Goal: Check status: Check status

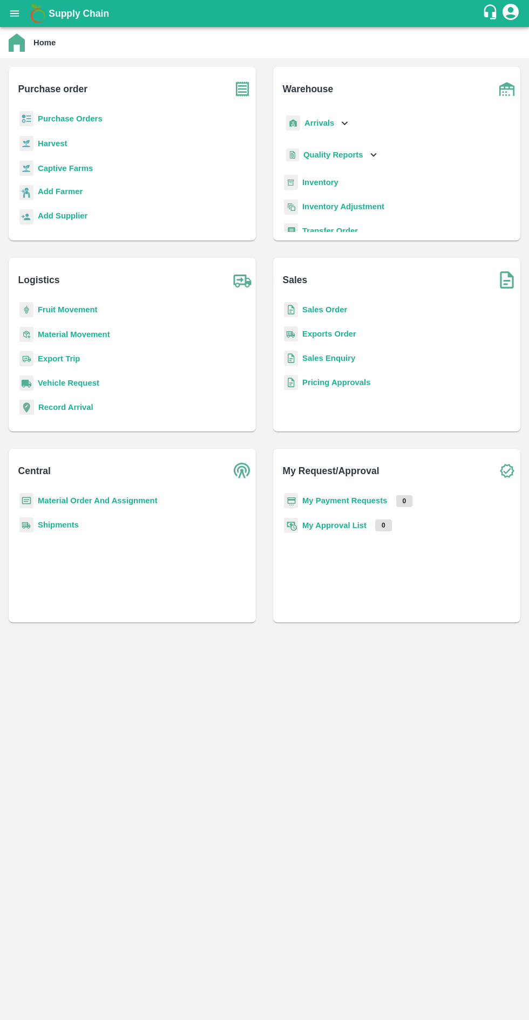
click at [70, 167] on b "Captive Farms" at bounding box center [65, 168] width 55 height 9
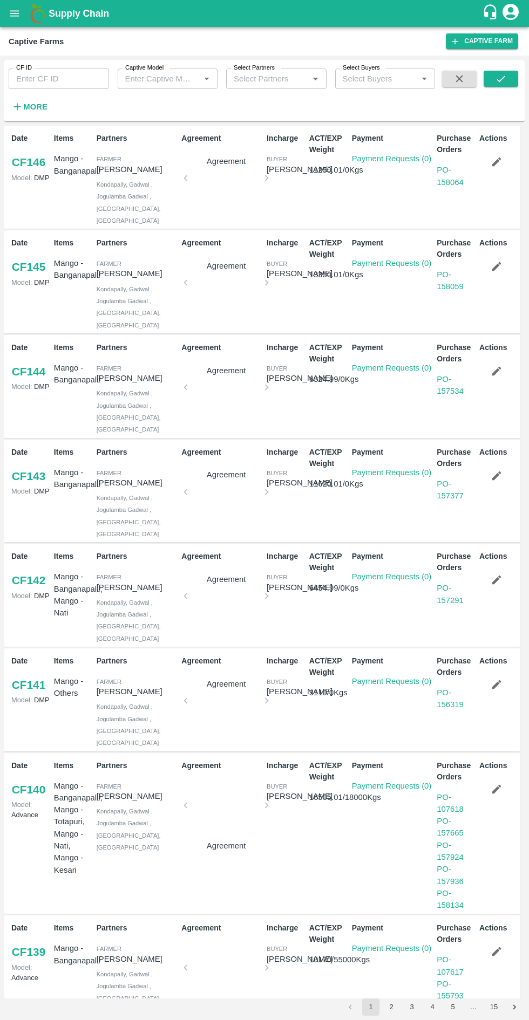
click at [175, 76] on input "Captive Model" at bounding box center [159, 79] width 76 height 14
click at [167, 138] on div "Land Leasing" at bounding box center [150, 143] width 48 height 12
type input "Land Leasing"
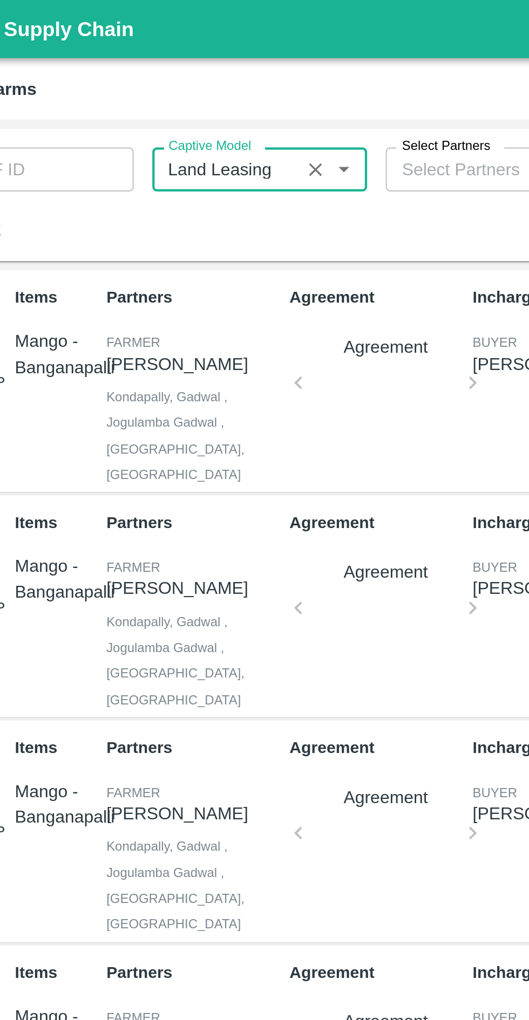
scroll to position [0, 0]
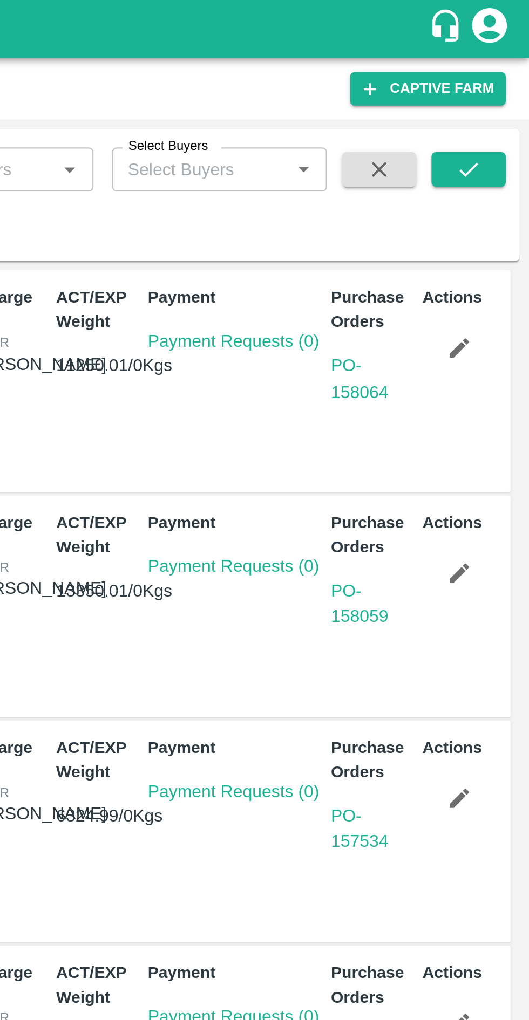
click at [500, 77] on icon "submit" at bounding box center [501, 79] width 12 height 12
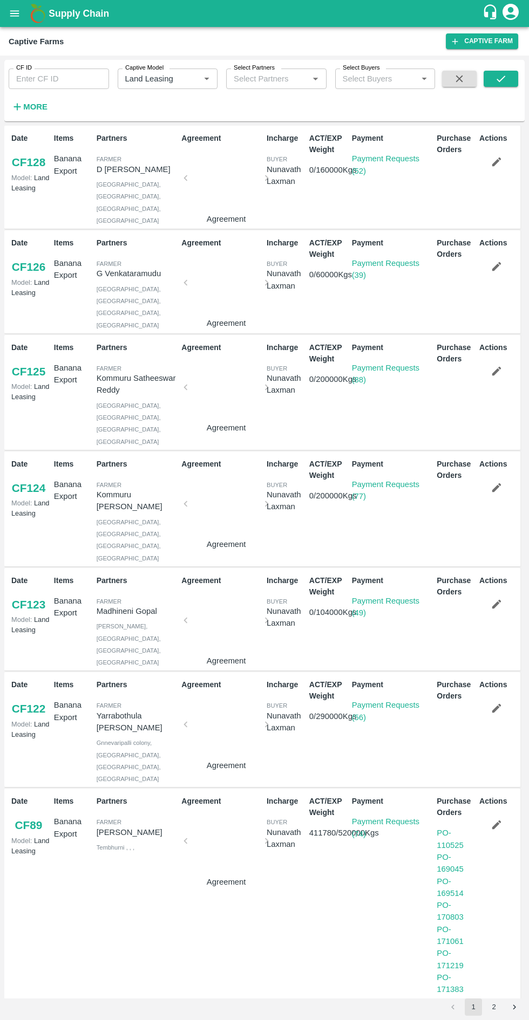
click at [501, 79] on icon "submit" at bounding box center [501, 79] width 12 height 12
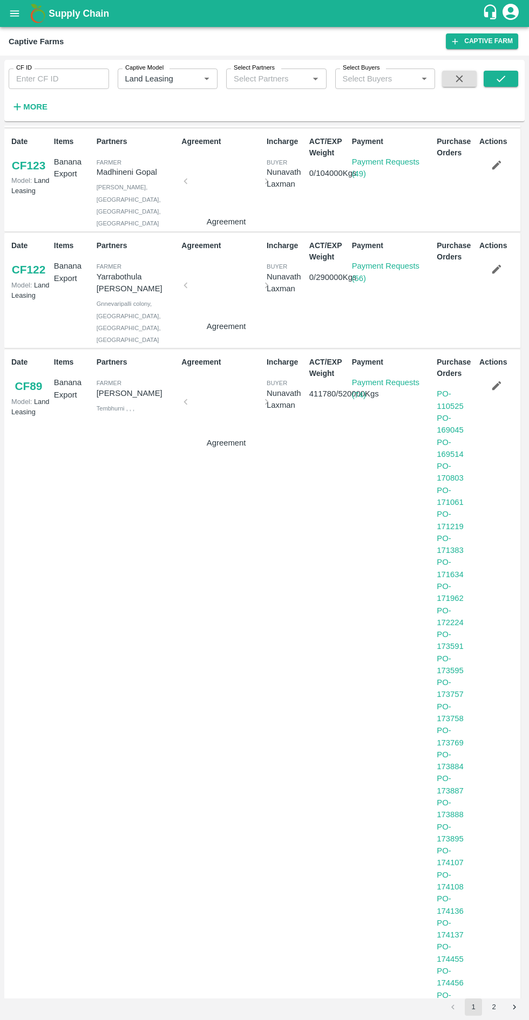
click at [448, 438] on link "PO - 169514" at bounding box center [449, 448] width 27 height 20
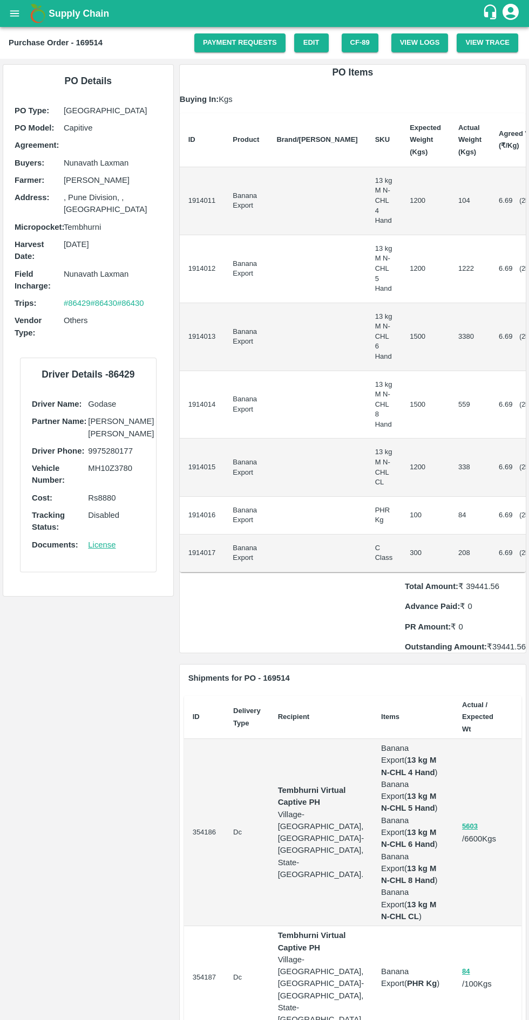
scroll to position [0, 27]
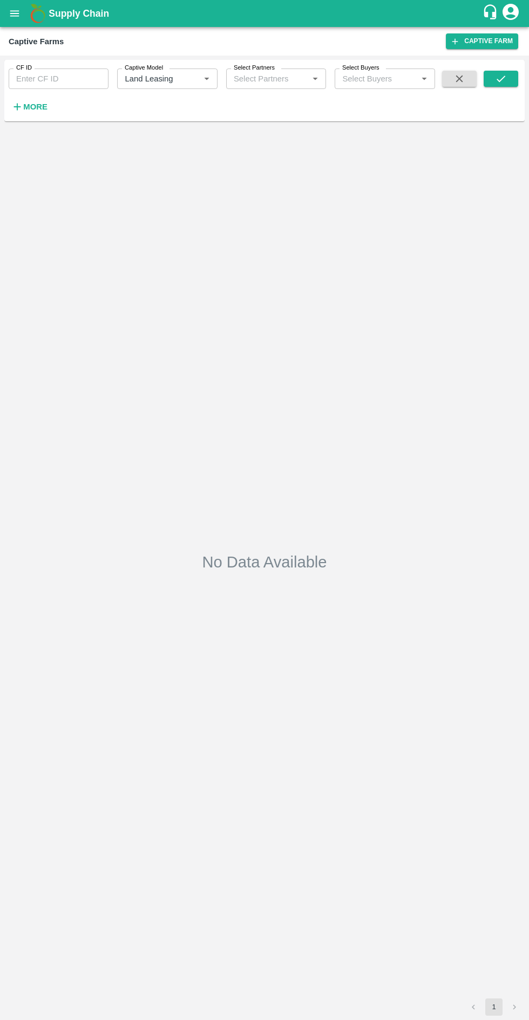
type input "Land Leasing"
click at [496, 82] on icon "submit" at bounding box center [501, 79] width 12 height 12
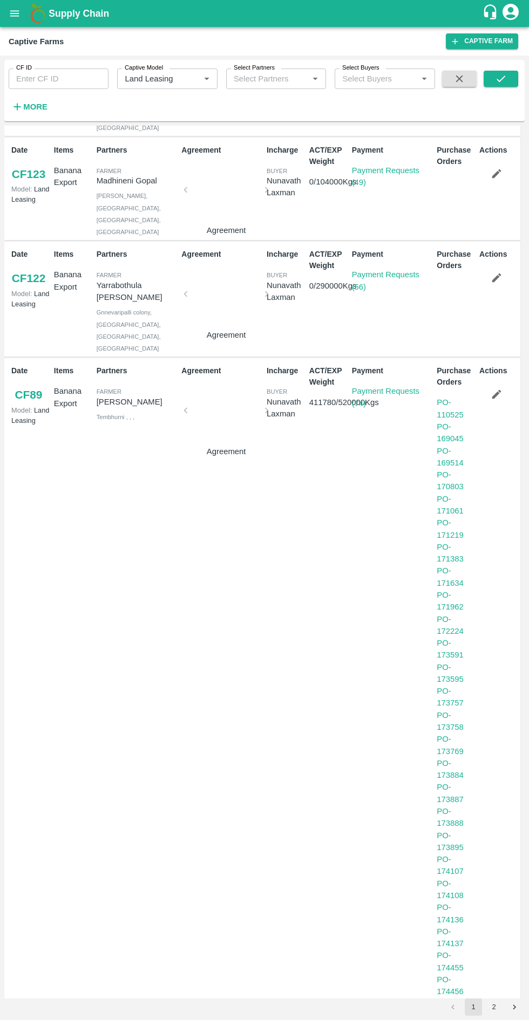
scroll to position [449, 0]
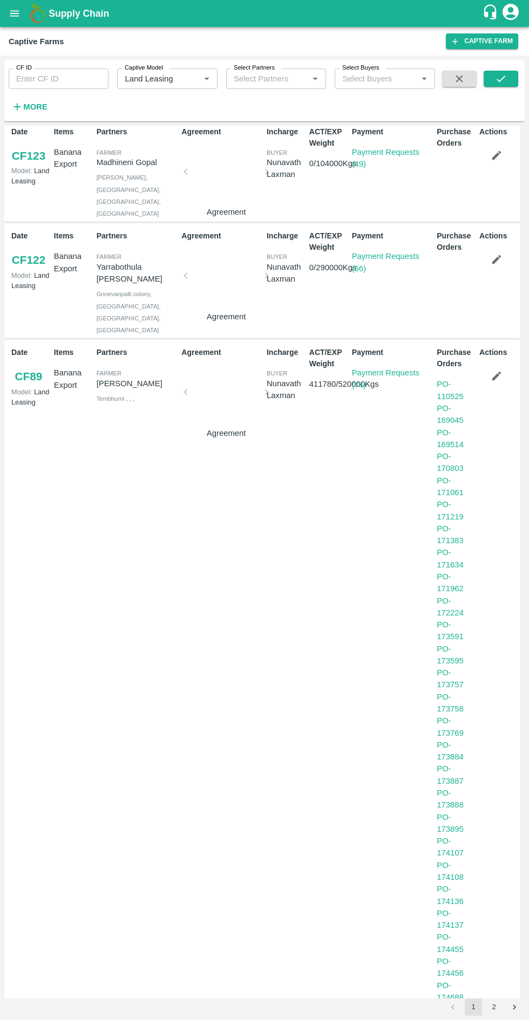
click at [448, 380] on link "PO - 110525" at bounding box center [449, 390] width 27 height 20
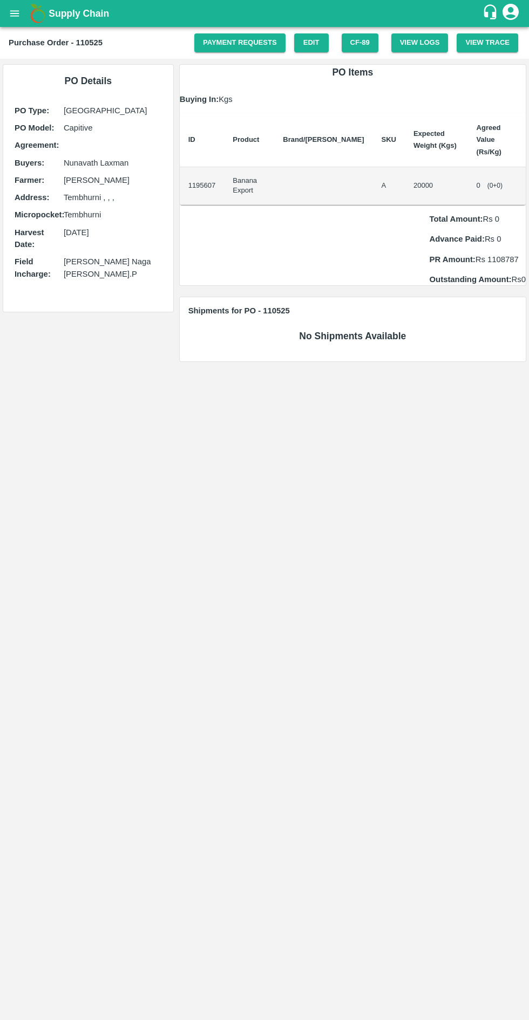
click at [9, 17] on icon "open drawer" at bounding box center [15, 14] width 12 height 12
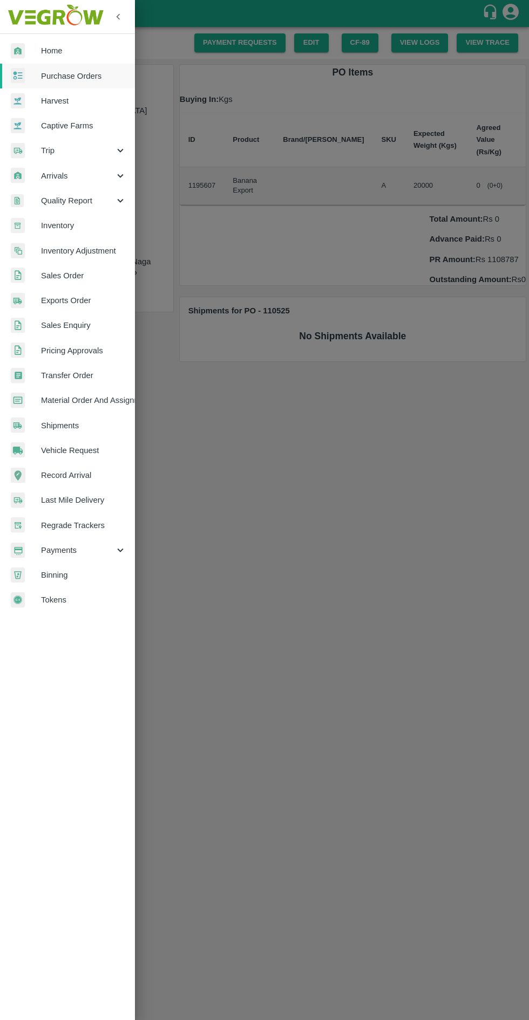
click at [91, 76] on span "Purchase Orders" at bounding box center [83, 76] width 85 height 12
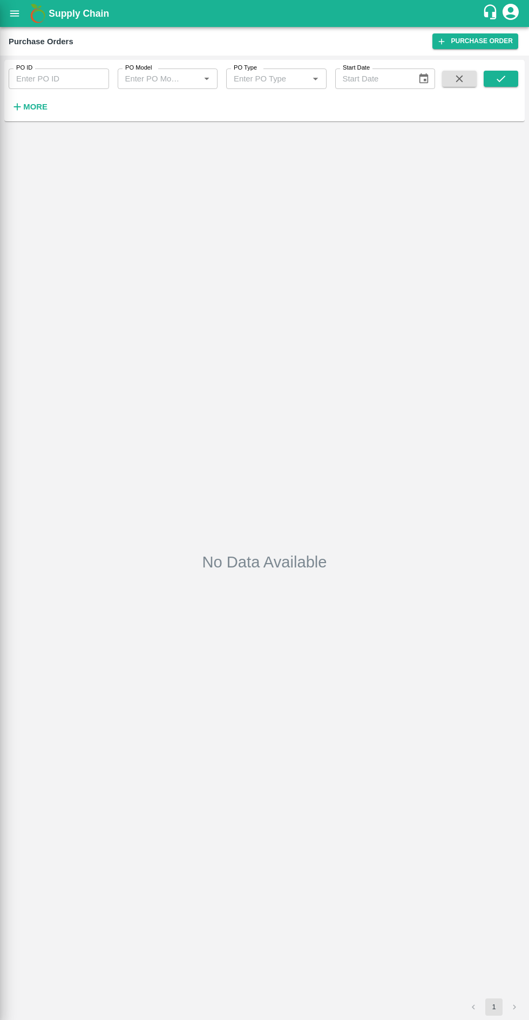
click at [80, 77] on div at bounding box center [264, 510] width 529 height 1020
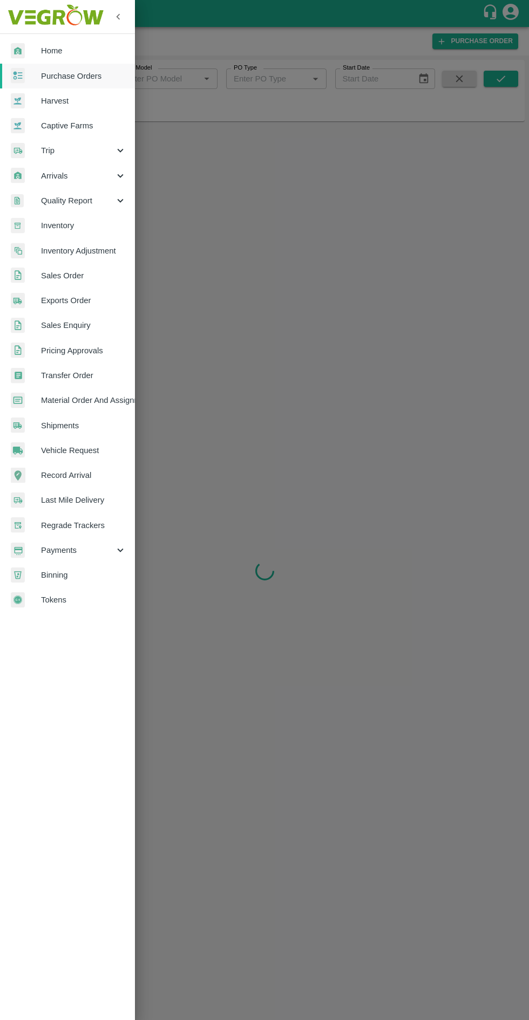
click at [93, 70] on span "Purchase Orders" at bounding box center [83, 76] width 85 height 12
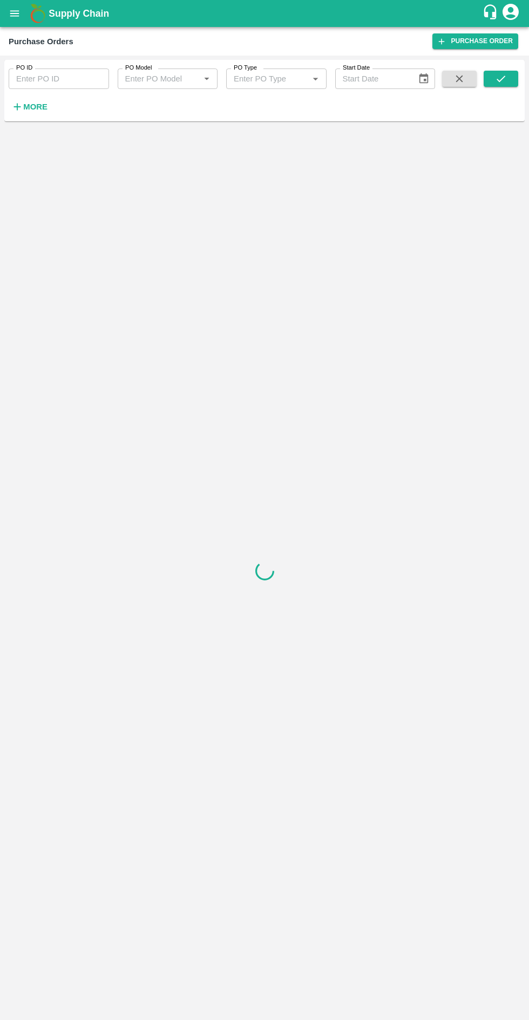
click at [62, 80] on input "PO ID" at bounding box center [59, 78] width 100 height 20
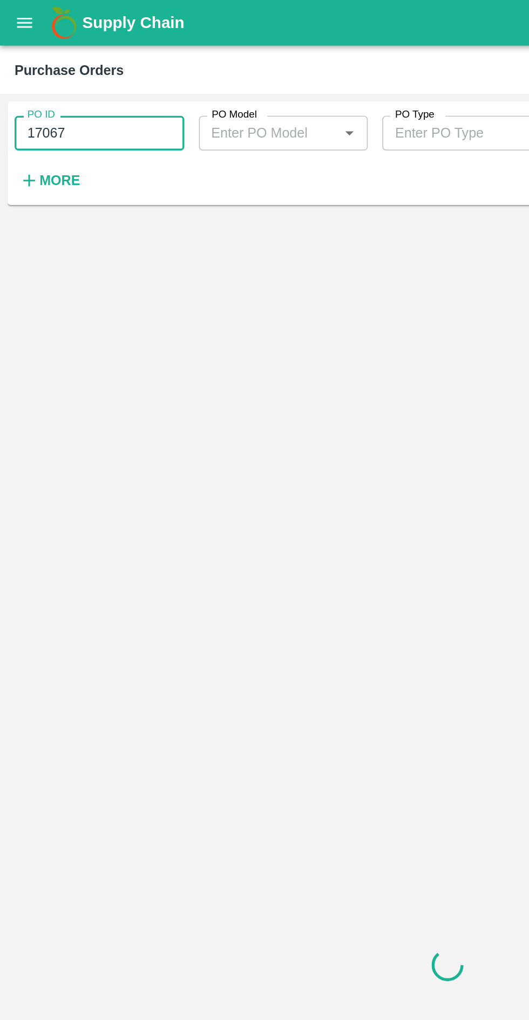
click at [65, 79] on input "17067" at bounding box center [59, 78] width 100 height 20
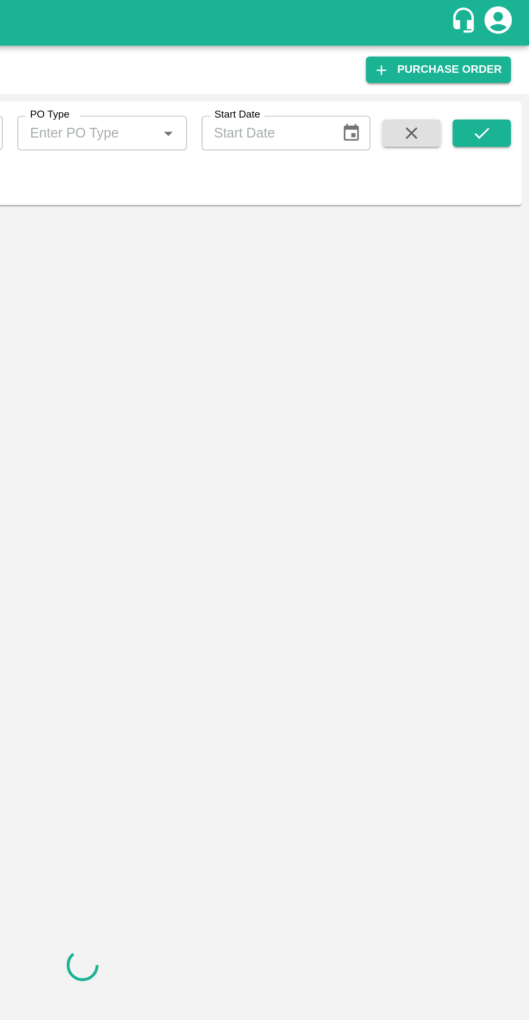
type input "170667"
click at [501, 79] on icon "submit" at bounding box center [501, 79] width 12 height 12
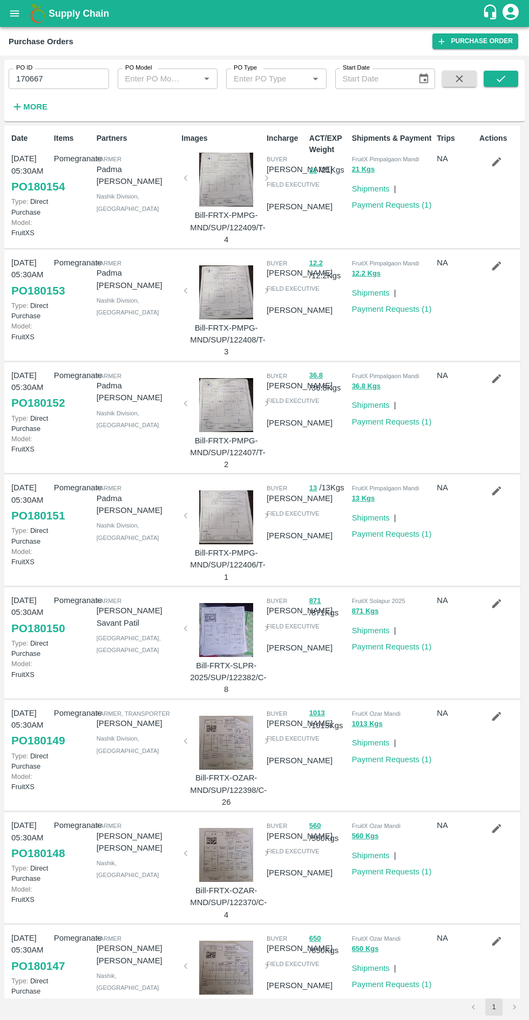
click at [503, 73] on icon "submit" at bounding box center [501, 79] width 12 height 12
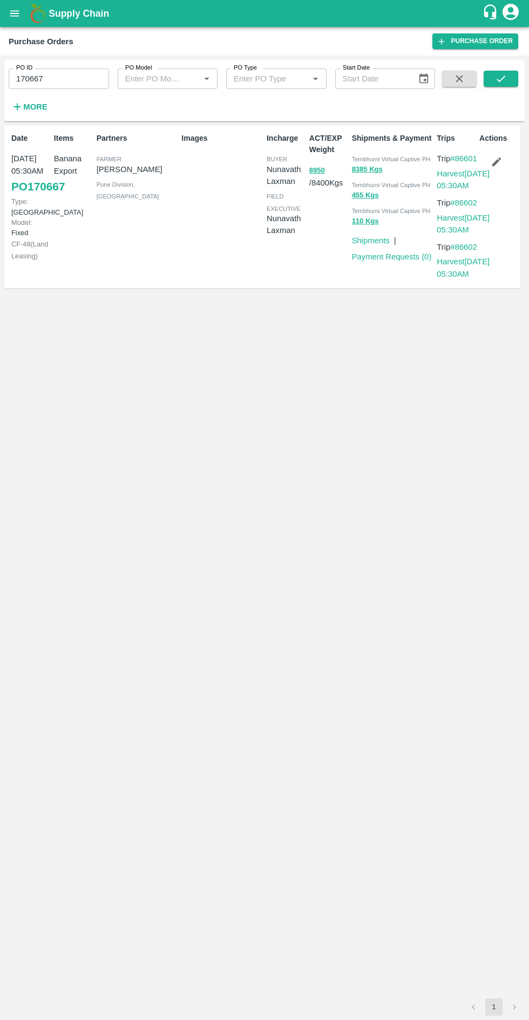
click at [31, 196] on link "PO 170667" at bounding box center [37, 186] width 53 height 19
click at [35, 196] on link "PO 170667" at bounding box center [37, 186] width 53 height 19
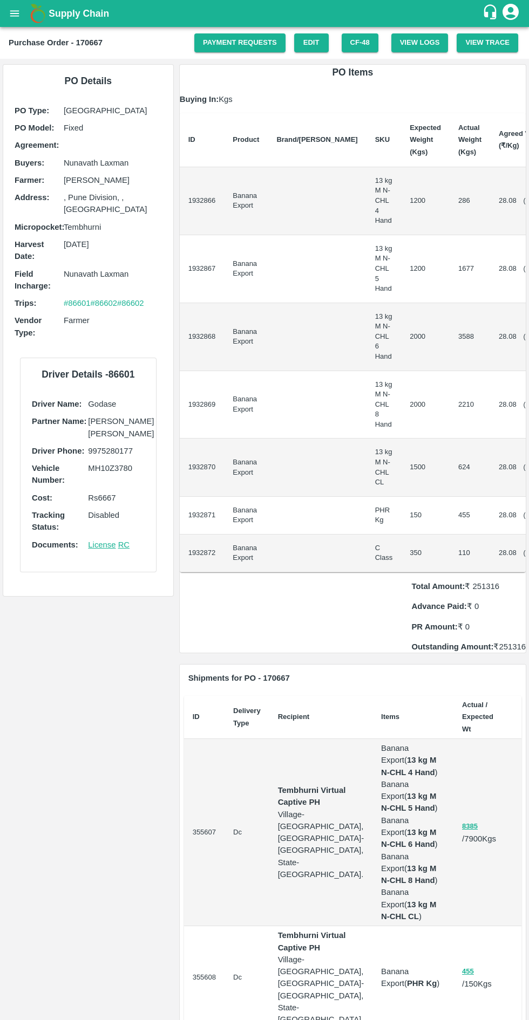
scroll to position [0, 48]
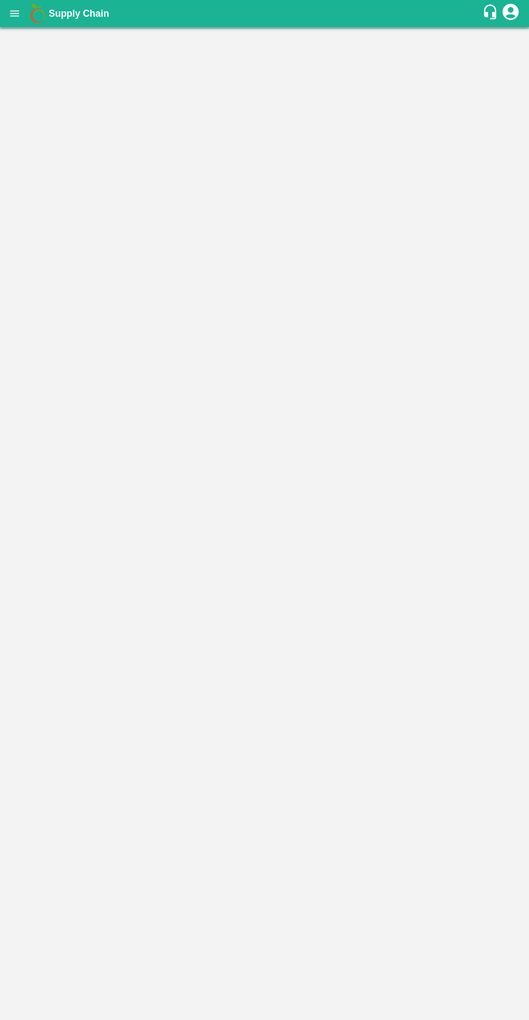
click at [15, 13] on icon "open drawer" at bounding box center [14, 13] width 9 height 6
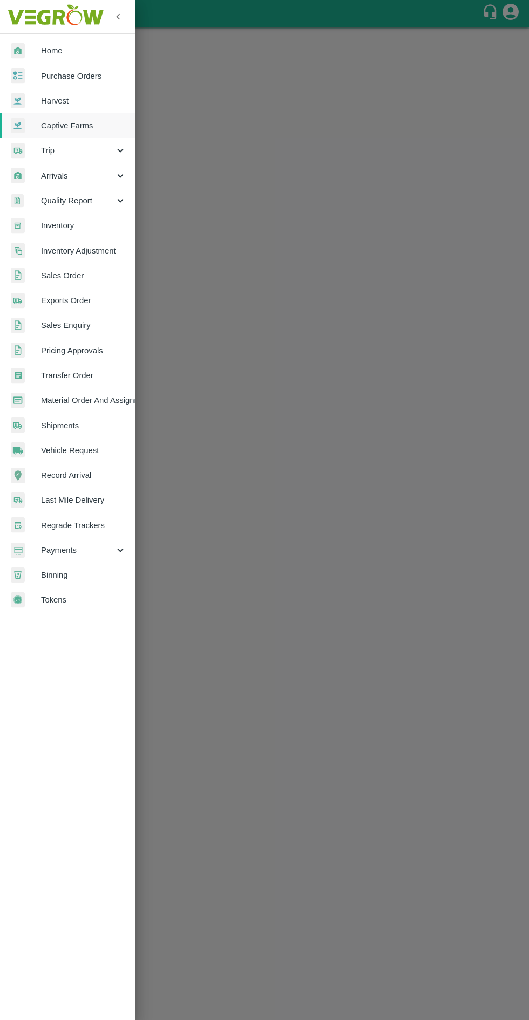
click at [86, 126] on span "Captive Farms" at bounding box center [83, 126] width 85 height 12
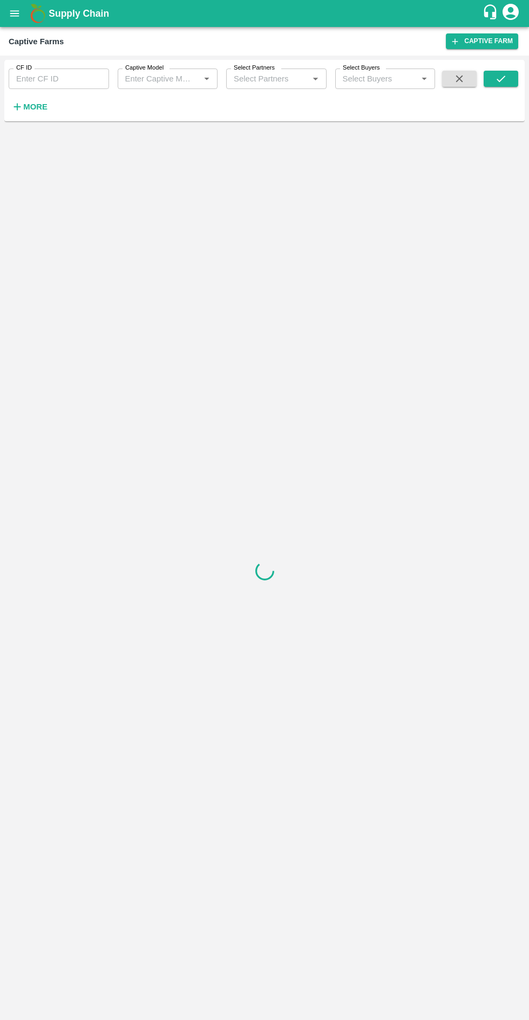
click at [166, 79] on input "Captive Model" at bounding box center [159, 79] width 76 height 14
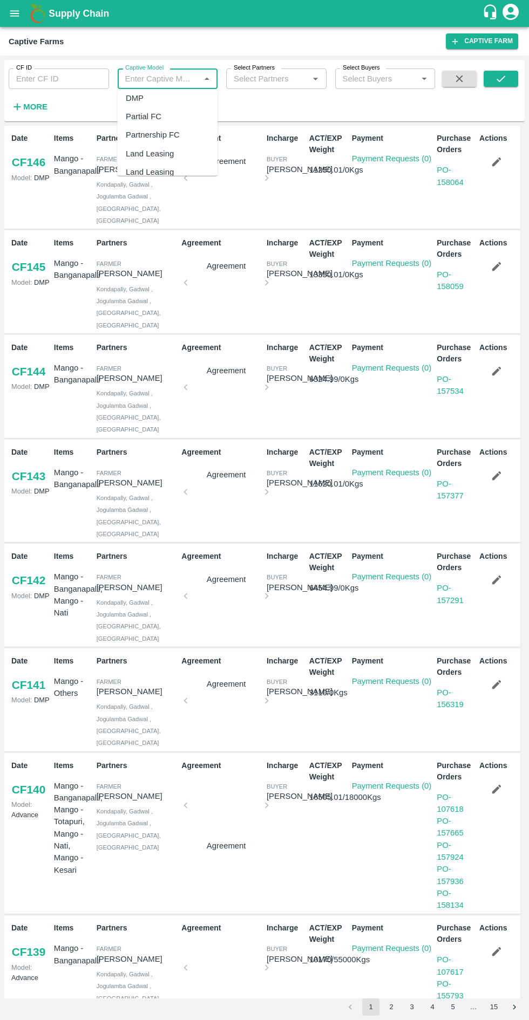
scroll to position [61, 0]
click at [163, 149] on div "Land Leasing" at bounding box center [150, 153] width 48 height 12
type input "Land Leasing"
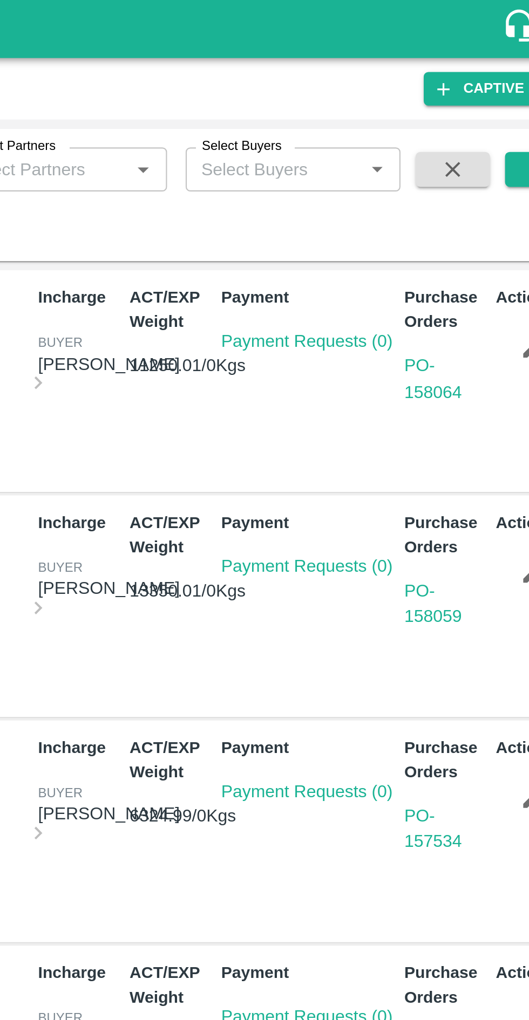
scroll to position [0, 0]
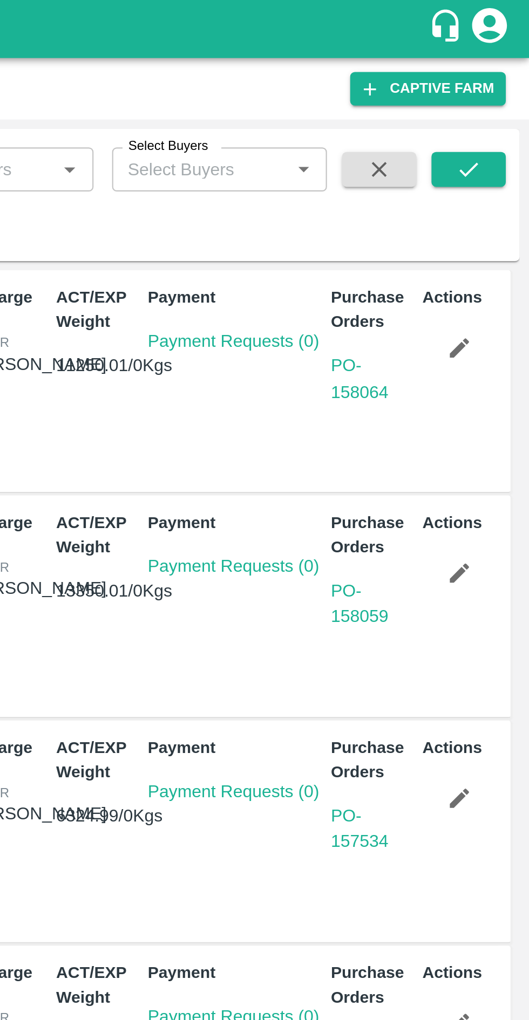
click at [505, 73] on icon "submit" at bounding box center [501, 79] width 12 height 12
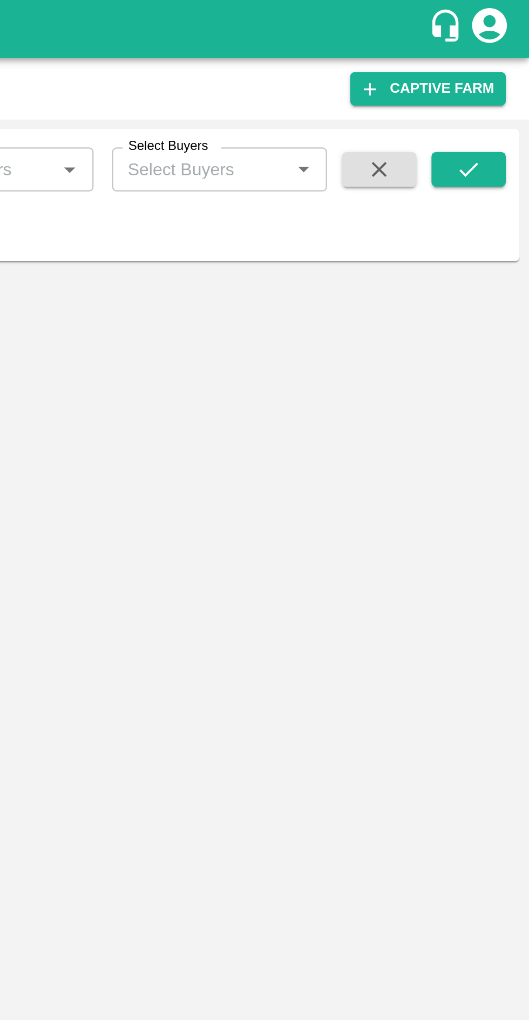
click at [503, 77] on icon "submit" at bounding box center [501, 79] width 12 height 12
